Goal: Task Accomplishment & Management: Manage account settings

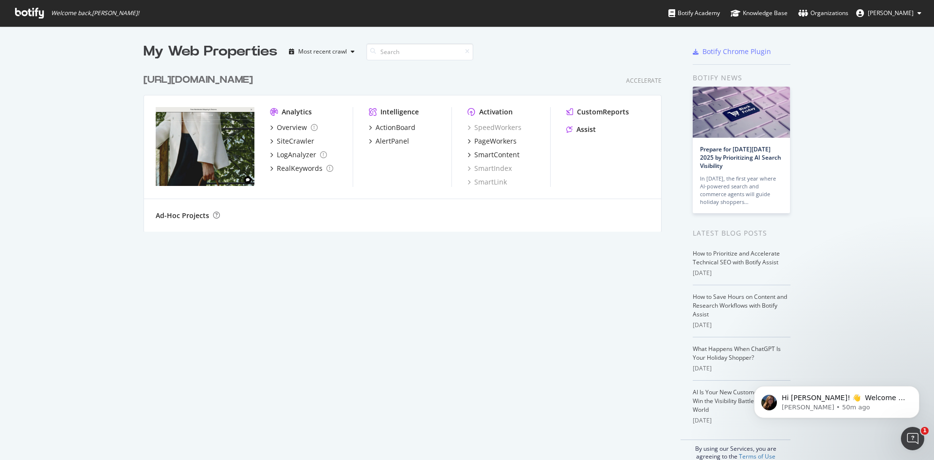
scroll to position [453, 920]
click at [384, 126] on div "ActionBoard" at bounding box center [396, 128] width 40 height 10
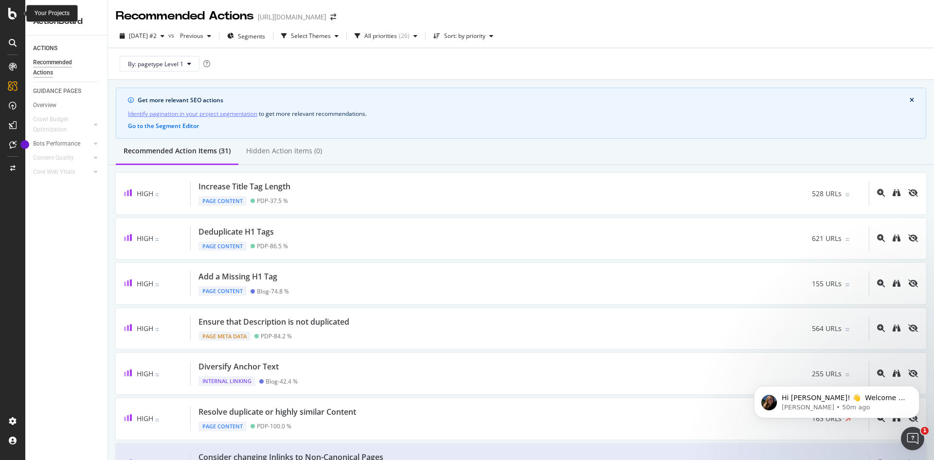
click at [11, 13] on icon at bounding box center [12, 14] width 9 height 12
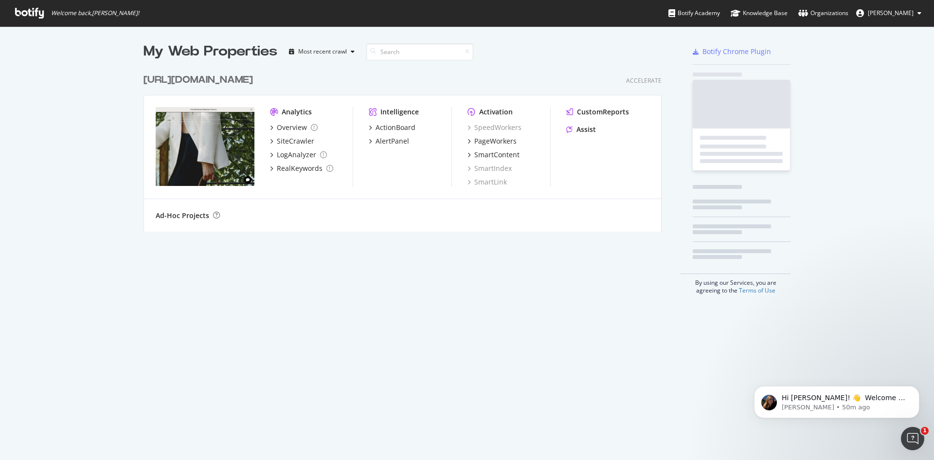
scroll to position [453, 920]
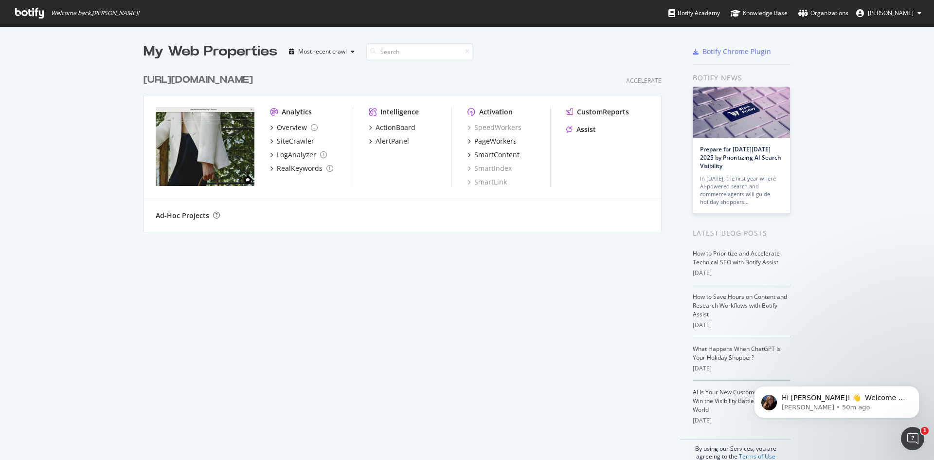
click at [265, 294] on div "My Web Properties Most recent crawl [URL][DOMAIN_NAME] Accelerate Analytics Ove…" at bounding box center [413, 251] width 538 height 418
click at [908, 16] on span "[PERSON_NAME]" at bounding box center [891, 13] width 46 height 8
click at [883, 222] on div "My Web Properties Most recent crawl [URL][DOMAIN_NAME] Accelerate Analytics Ove…" at bounding box center [467, 251] width 934 height 450
click at [33, 16] on icon at bounding box center [29, 13] width 29 height 11
click at [270, 127] on icon "grid" at bounding box center [271, 127] width 3 height 5
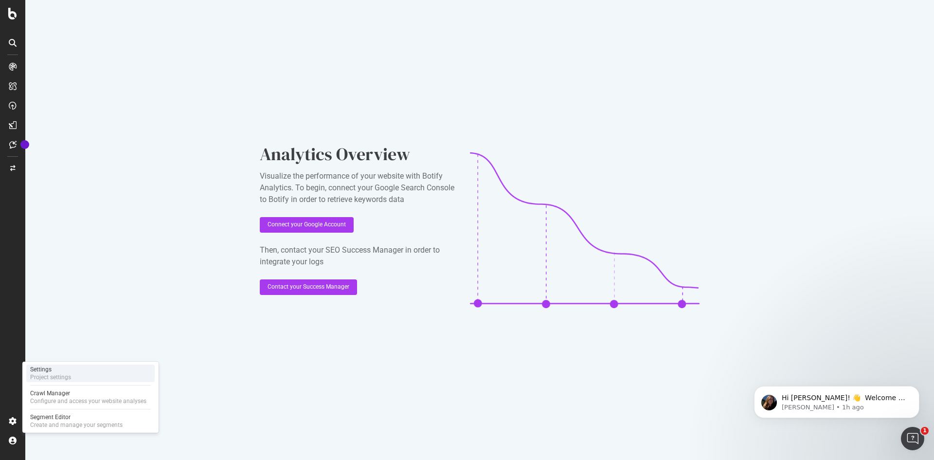
click at [77, 374] on div "Settings Project settings" at bounding box center [90, 373] width 128 height 18
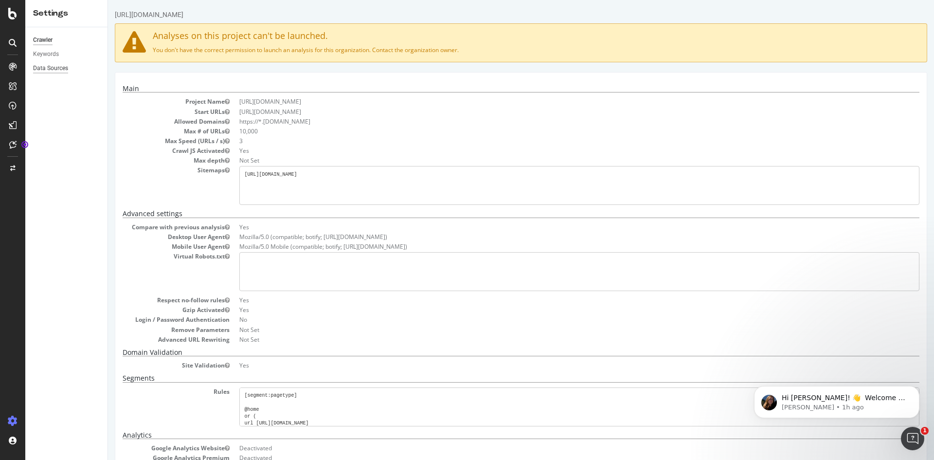
click at [54, 67] on div "Data Sources" at bounding box center [50, 68] width 35 height 10
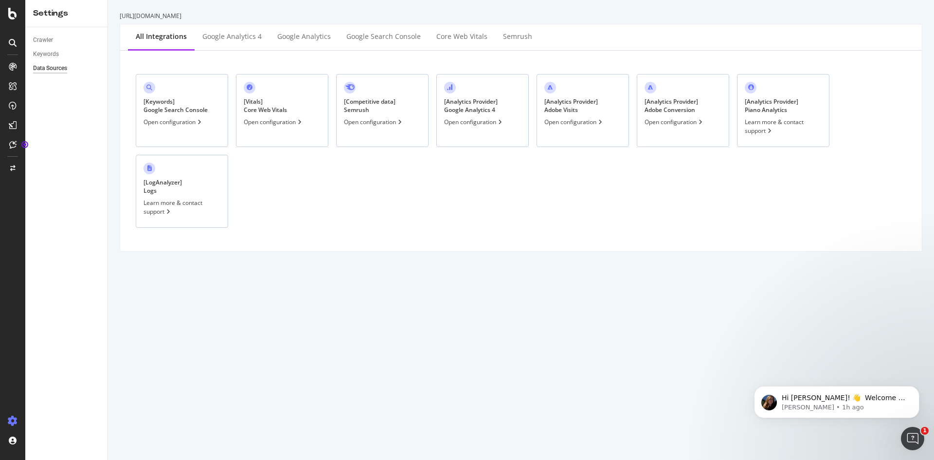
click at [494, 127] on div "[ Analytics Provider ] Google Analytics 4 Open configuration" at bounding box center [482, 110] width 92 height 73
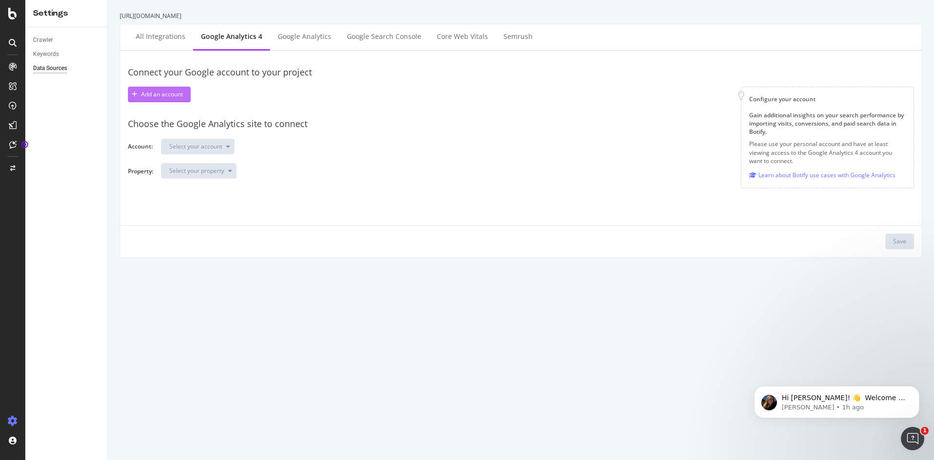
click at [180, 95] on div "Add an account" at bounding box center [162, 94] width 42 height 8
click at [159, 98] on div "Add an account" at bounding box center [162, 94] width 42 height 8
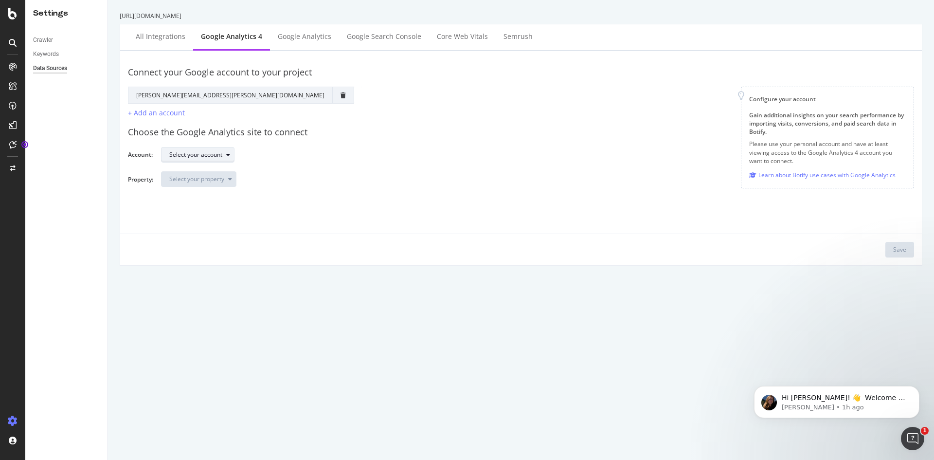
click at [221, 154] on div "Select your account" at bounding box center [195, 155] width 53 height 6
click at [191, 168] on div "Demellier" at bounding box center [187, 171] width 27 height 8
click at [215, 182] on div "Select your property" at bounding box center [196, 179] width 55 height 6
click at [231, 230] on div "[DOMAIN_NAME] - Live - GA4" at bounding box center [213, 227] width 79 height 8
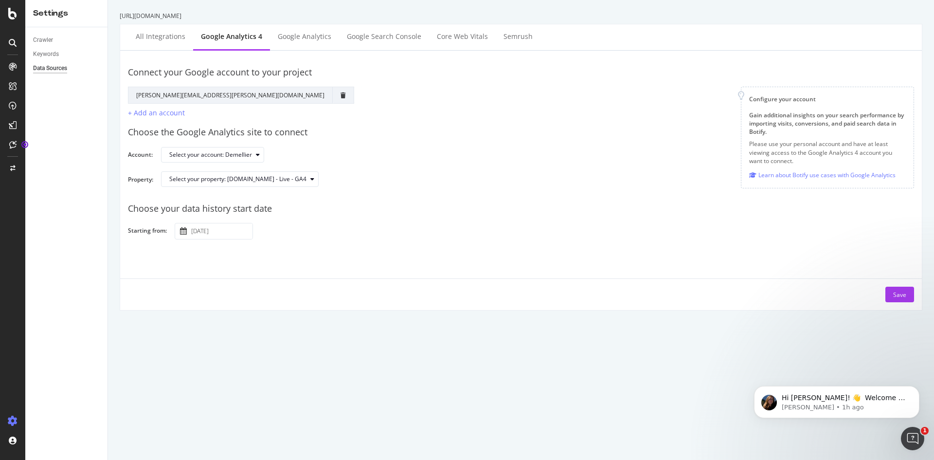
click at [231, 233] on input "[DATE]" at bounding box center [220, 231] width 63 height 16
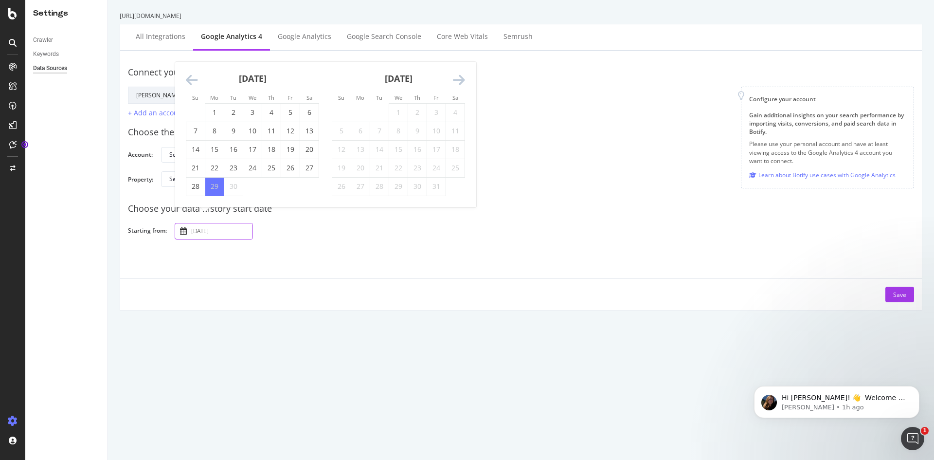
click at [193, 79] on icon "Move backward to switch to the previous month." at bounding box center [192, 80] width 12 height 14
click at [193, 79] on div "Su Mo Tu We Th Fr Sa Su Mo Tu We Th Fr Sa [DATE] 1 2 3 4 5 6 7 8 9 10 11 12 13 …" at bounding box center [325, 125] width 301 height 164
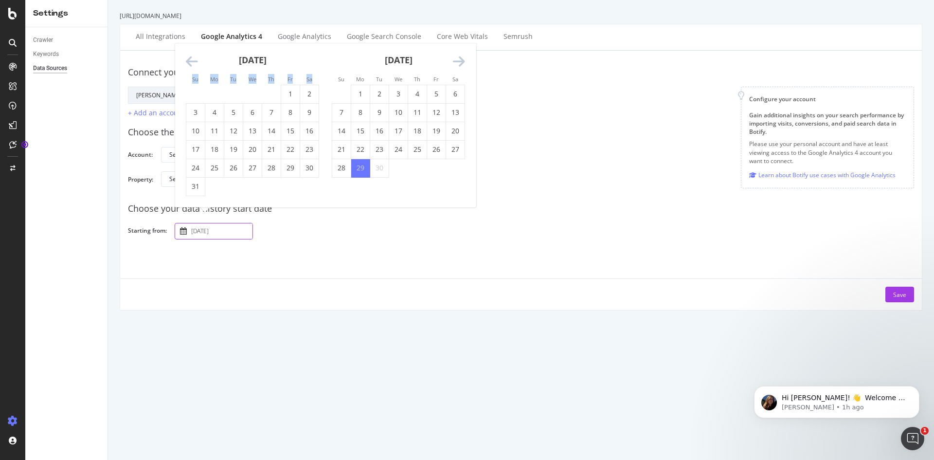
click at [193, 79] on small "Su" at bounding box center [195, 78] width 6 height 7
click at [329, 197] on div "[DATE] 1 2 3 4 5 6 7 8 9 10 11 12 13 14 15 16 17 18 19 20 21 22 23 24 25 26 27 …" at bounding box center [325, 125] width 301 height 164
click at [191, 61] on icon "Move backward to switch to the previous month." at bounding box center [192, 62] width 12 height 14
click at [191, 61] on div "Connect your Google account to your project Google Account Action Reconnect Acc…" at bounding box center [521, 88] width 786 height 60
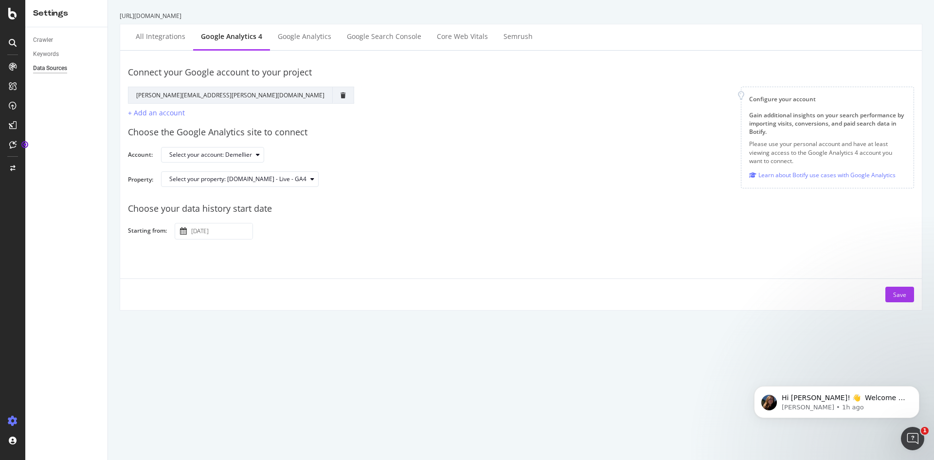
click at [244, 230] on input "[DATE]" at bounding box center [220, 231] width 63 height 16
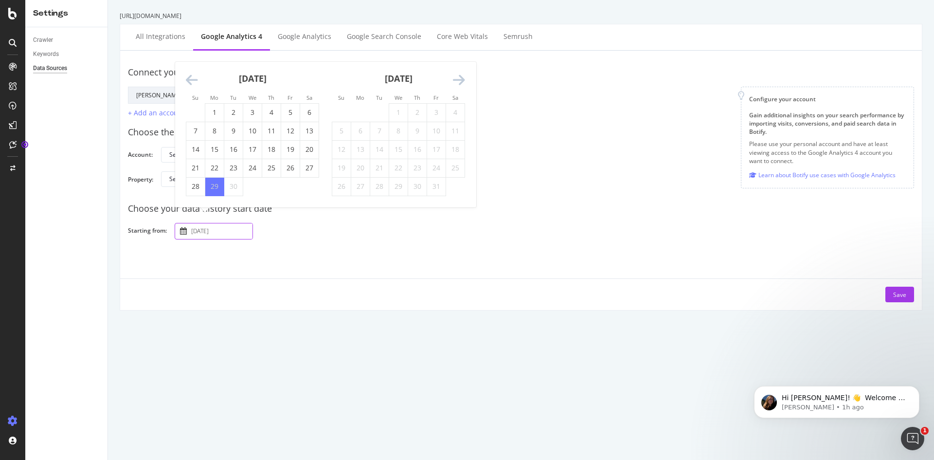
click at [267, 78] on strong "[DATE]" at bounding box center [253, 79] width 28 height 12
click at [283, 279] on div "Save" at bounding box center [521, 290] width 802 height 24
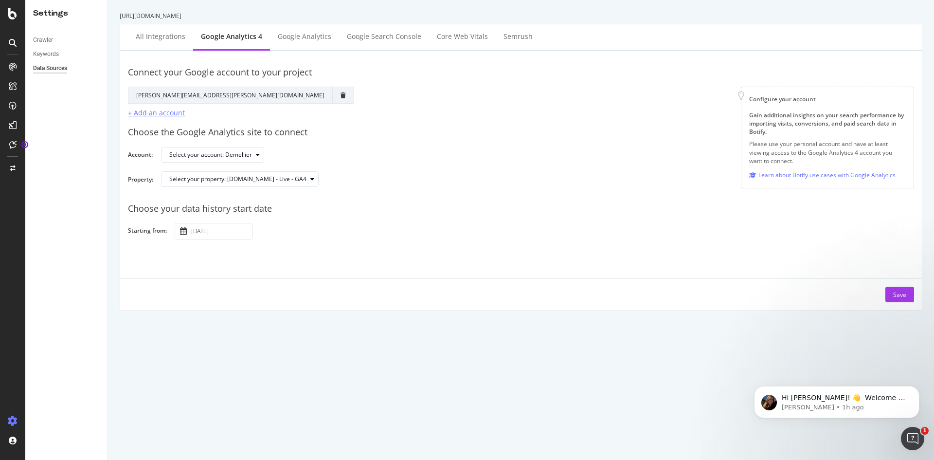
click at [163, 113] on div "+ Add an account" at bounding box center [156, 112] width 57 height 9
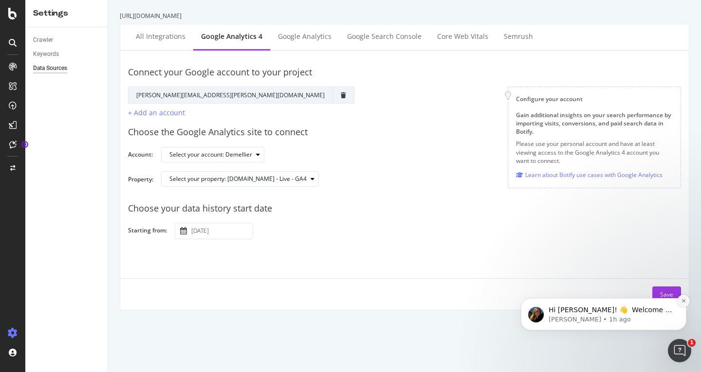
click at [682, 302] on icon "Dismiss notification" at bounding box center [683, 300] width 5 height 5
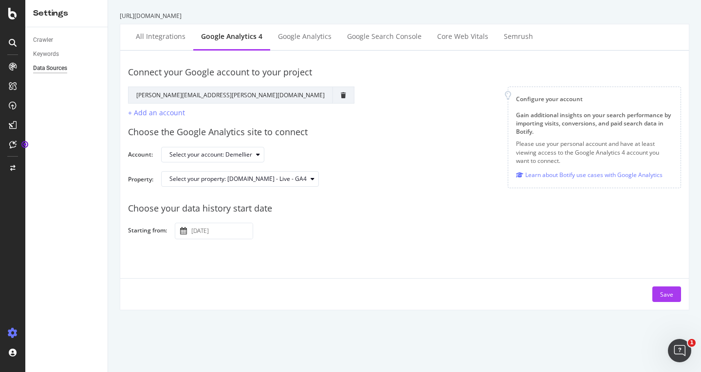
click at [187, 347] on div "[URL][DOMAIN_NAME] All integrations Google Analytics 4 Google Analytics Google …" at bounding box center [404, 186] width 593 height 372
